Goal: Obtain resource: Obtain resource

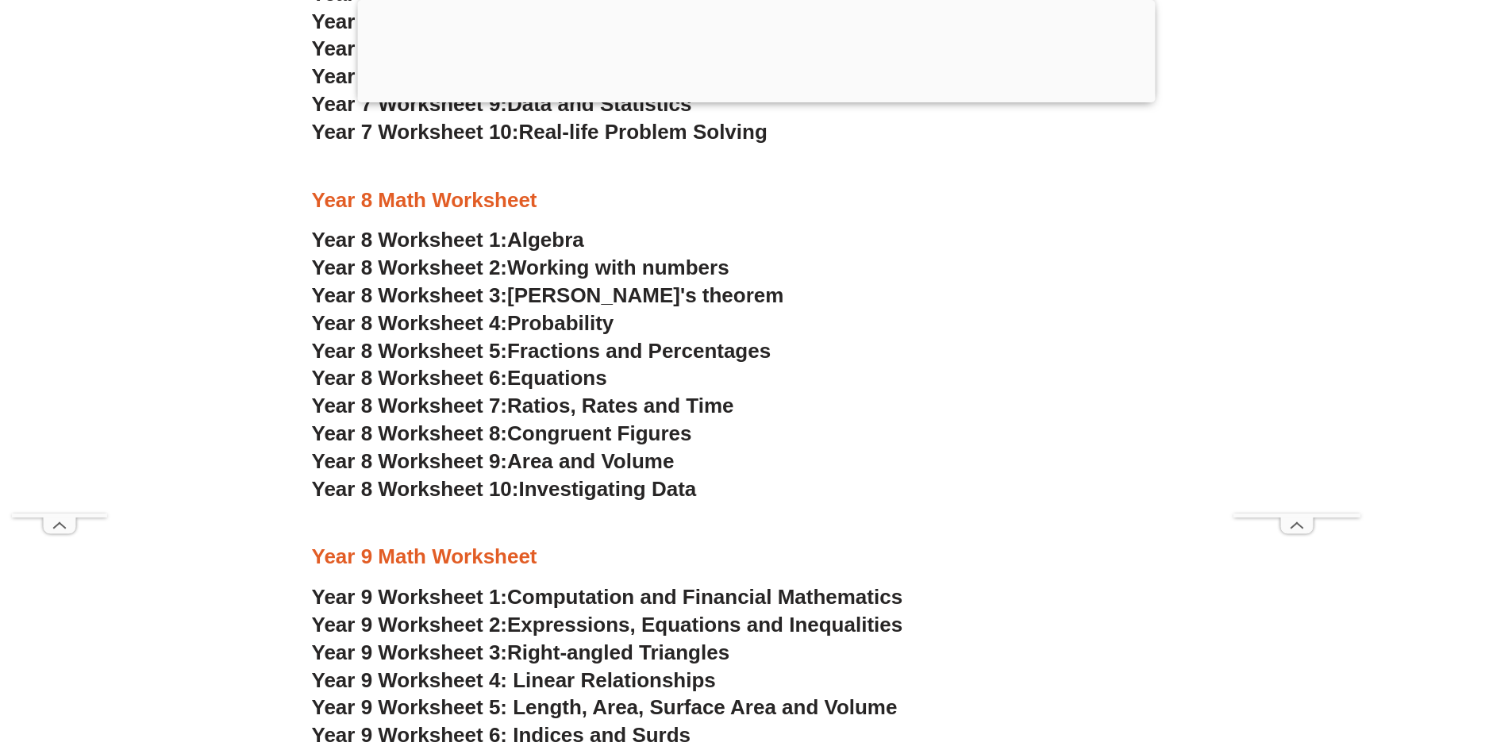
scroll to position [4604, 0]
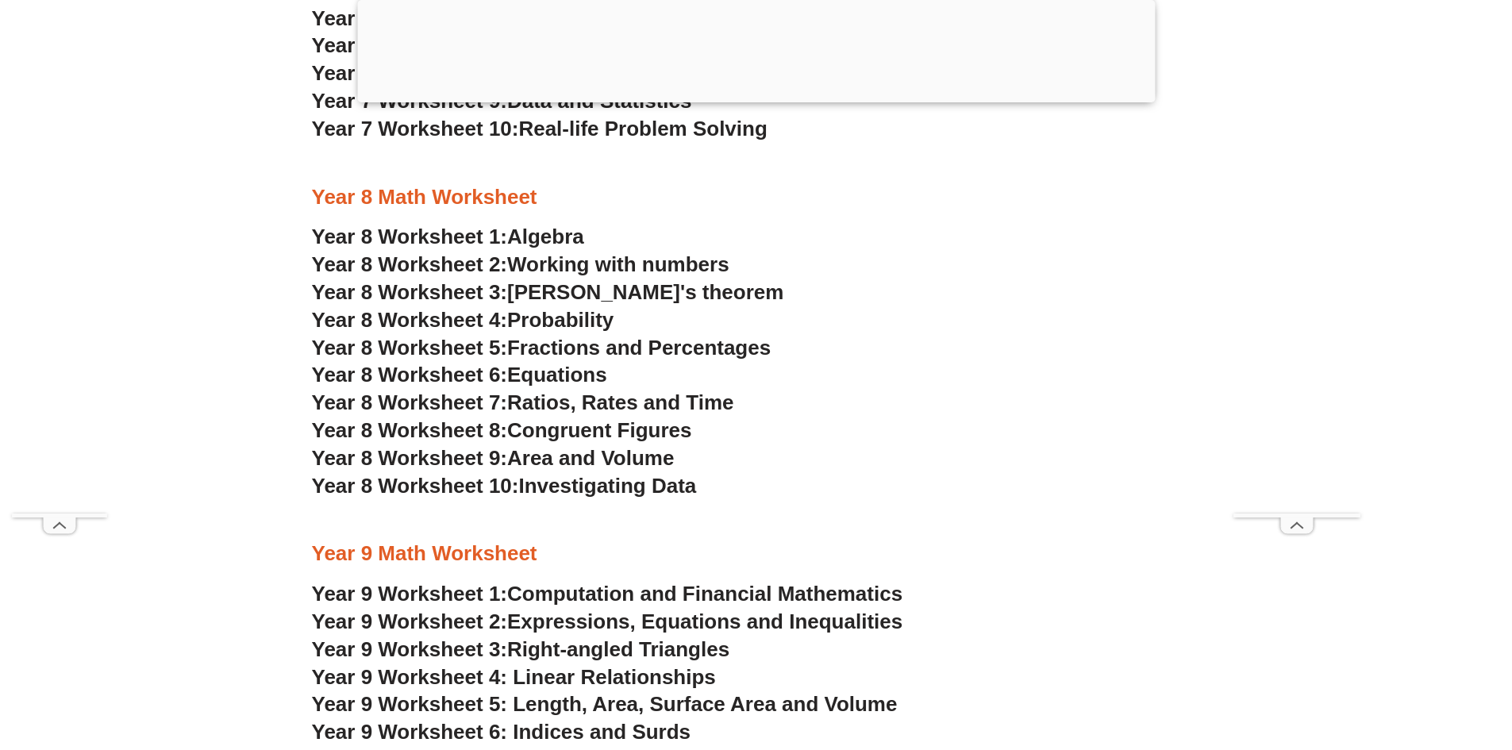
click at [595, 348] on span "Fractions and Percentages" at bounding box center [639, 348] width 264 height 24
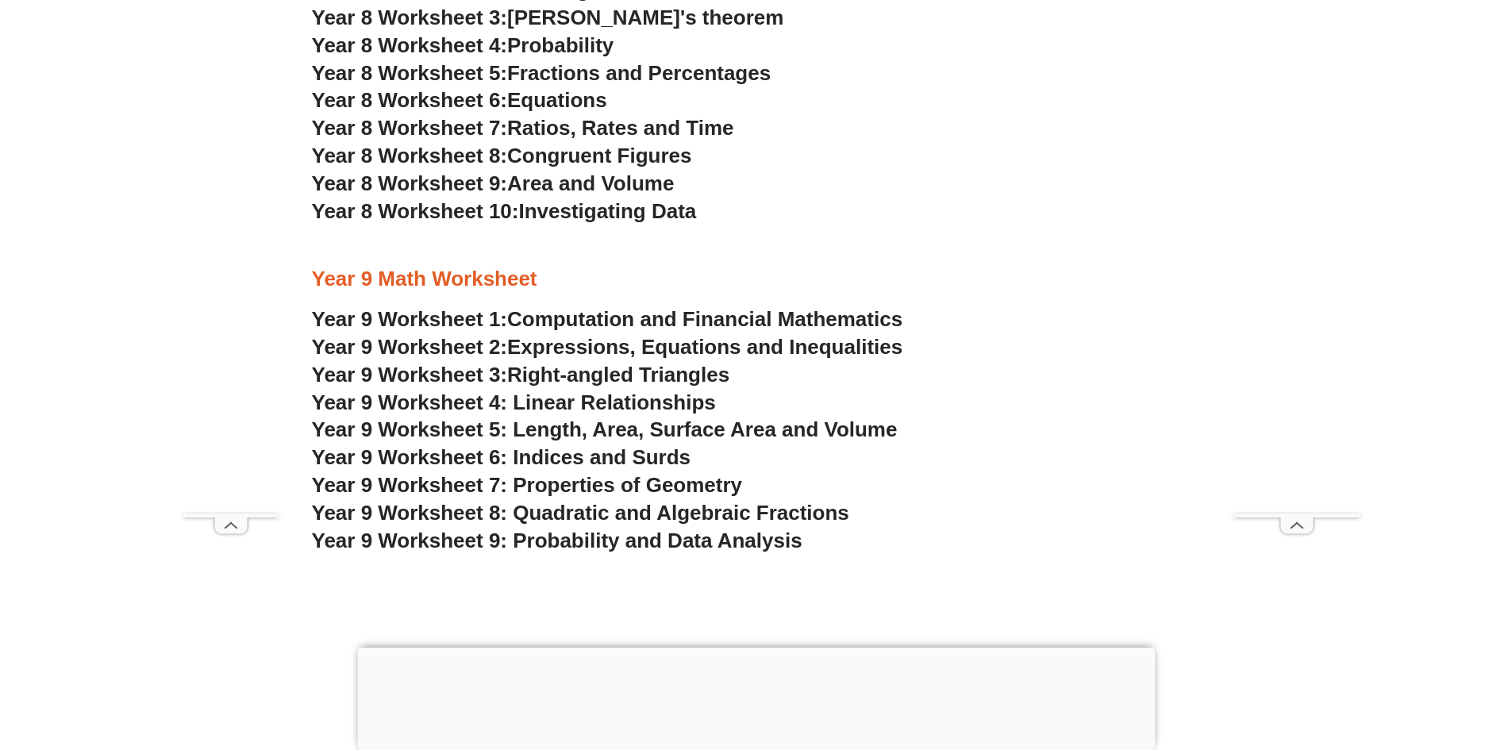
scroll to position [4763, 0]
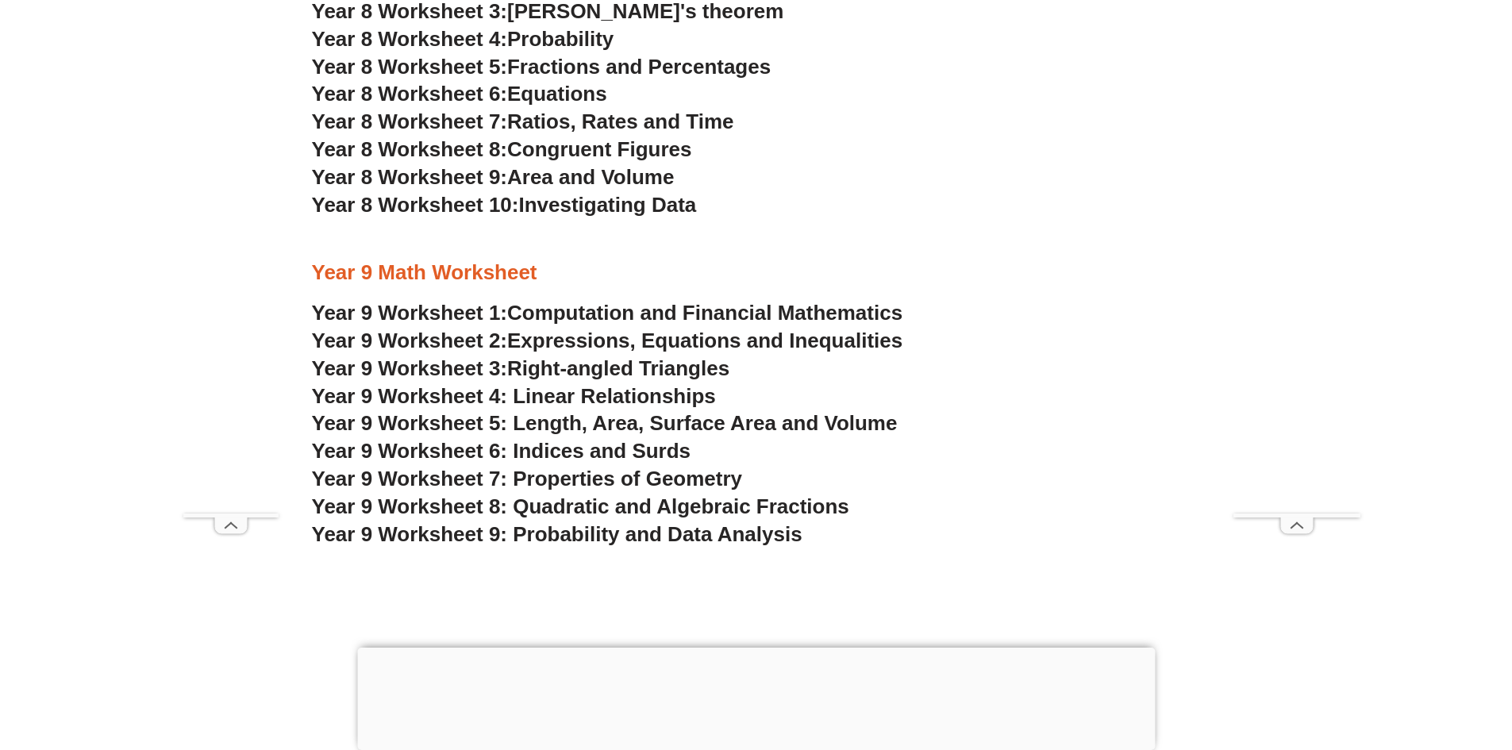
click at [712, 503] on span "Year 9 Worksheet 8: Quadratic and Algebraic Fractions" at bounding box center [580, 507] width 537 height 24
